Goal: Navigation & Orientation: Find specific page/section

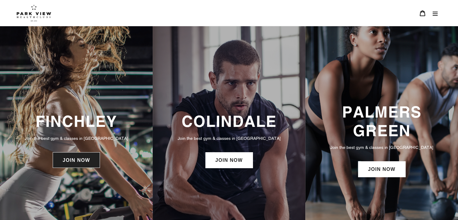
click at [70, 163] on link "JOIN NOW" at bounding box center [76, 160] width 47 height 16
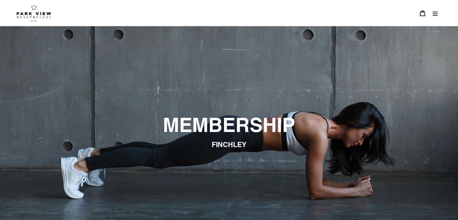
click at [437, 17] on button "Menu" at bounding box center [435, 13] width 13 height 13
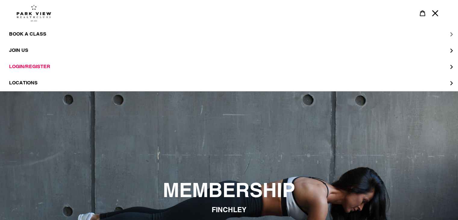
click at [35, 33] on span "BOOK A CLASS" at bounding box center [27, 34] width 37 height 6
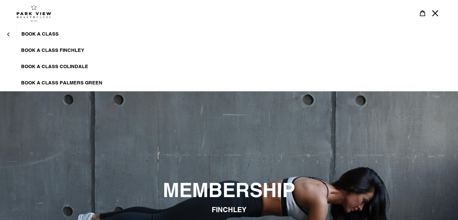
click at [32, 51] on span "BOOK A CLASS FINCHLEY" at bounding box center [52, 50] width 63 height 6
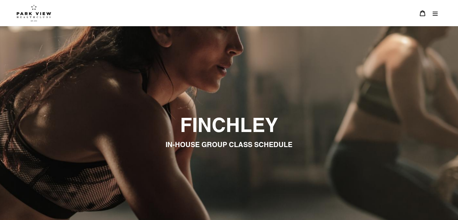
click at [38, 18] on img at bounding box center [34, 13] width 35 height 17
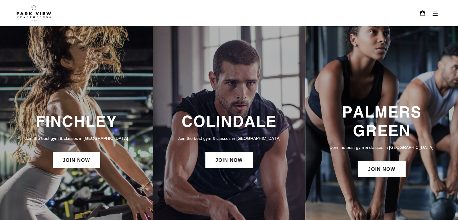
click at [419, 16] on link "Cart 0 items" at bounding box center [422, 13] width 13 height 13
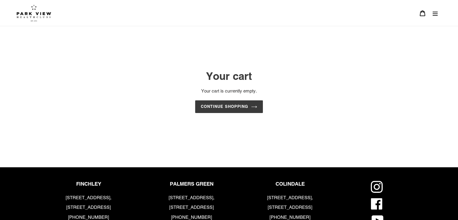
click at [435, 14] on icon "Menu" at bounding box center [435, 13] width 6 height 6
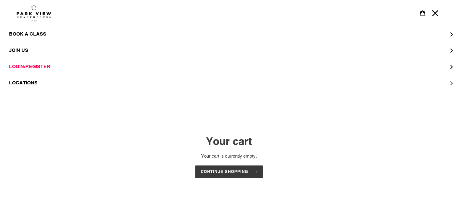
click at [322, 86] on button "LOCATIONS" at bounding box center [229, 83] width 458 height 16
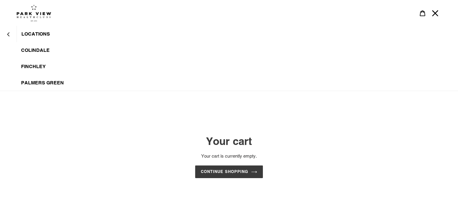
click at [303, 75] on link "Palmers Green" at bounding box center [229, 83] width 458 height 16
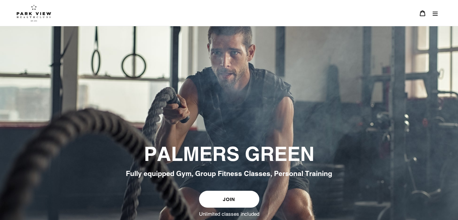
click at [436, 16] on button "Menu" at bounding box center [435, 13] width 13 height 13
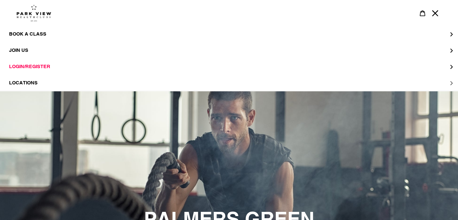
click at [251, 88] on button "LOCATIONS" at bounding box center [229, 83] width 458 height 16
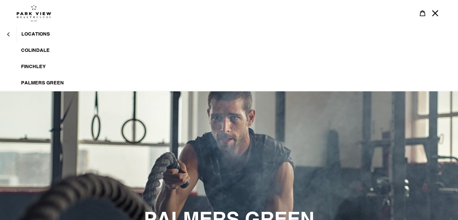
click at [41, 69] on span "Finchley" at bounding box center [33, 67] width 25 height 6
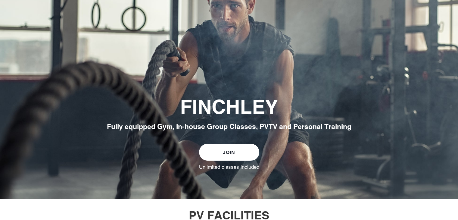
scroll to position [47, 0]
